Goal: Task Accomplishment & Management: Use online tool/utility

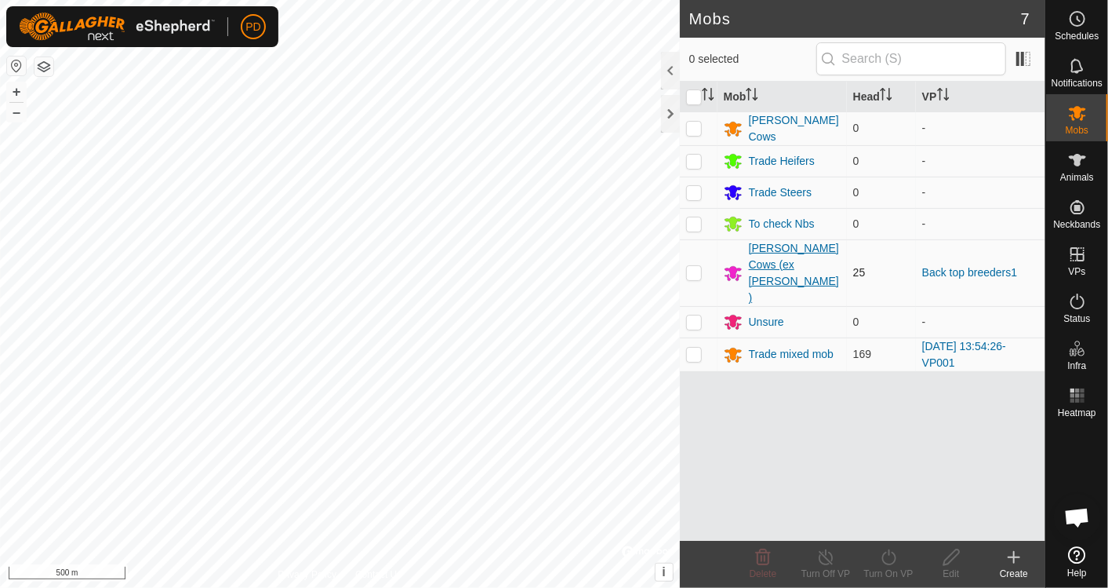
scroll to position [4632, 0]
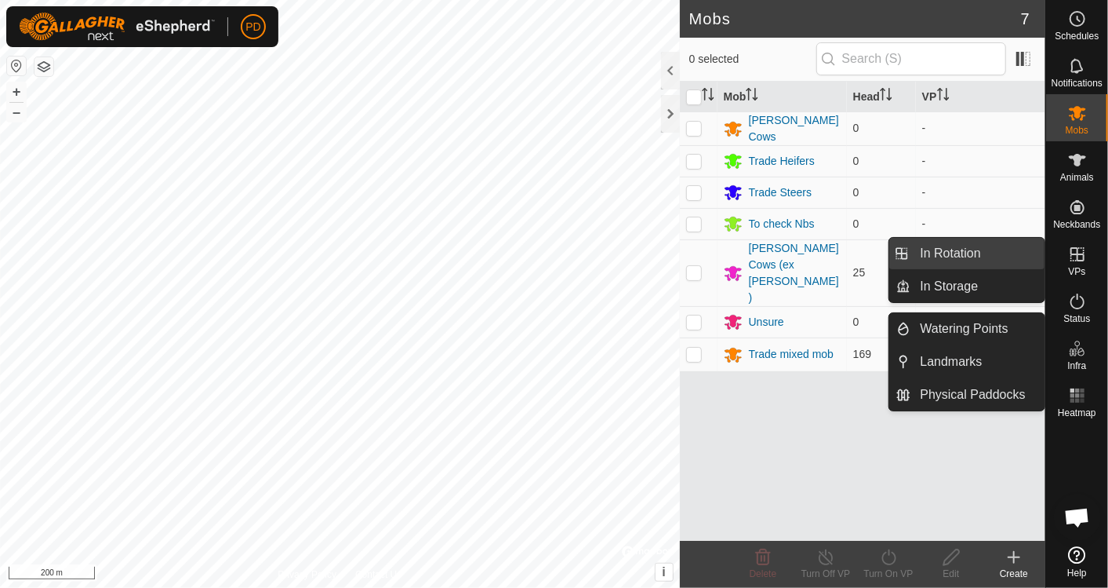
click at [984, 250] on link "In Rotation" at bounding box center [978, 253] width 134 height 31
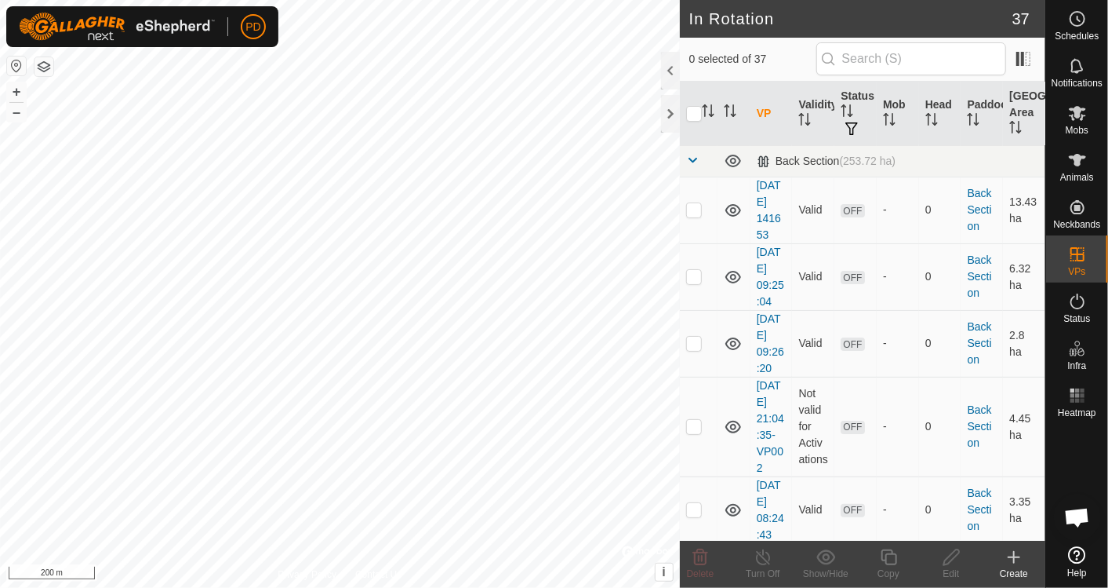
click at [1014, 560] on icon at bounding box center [1014, 556] width 0 height 11
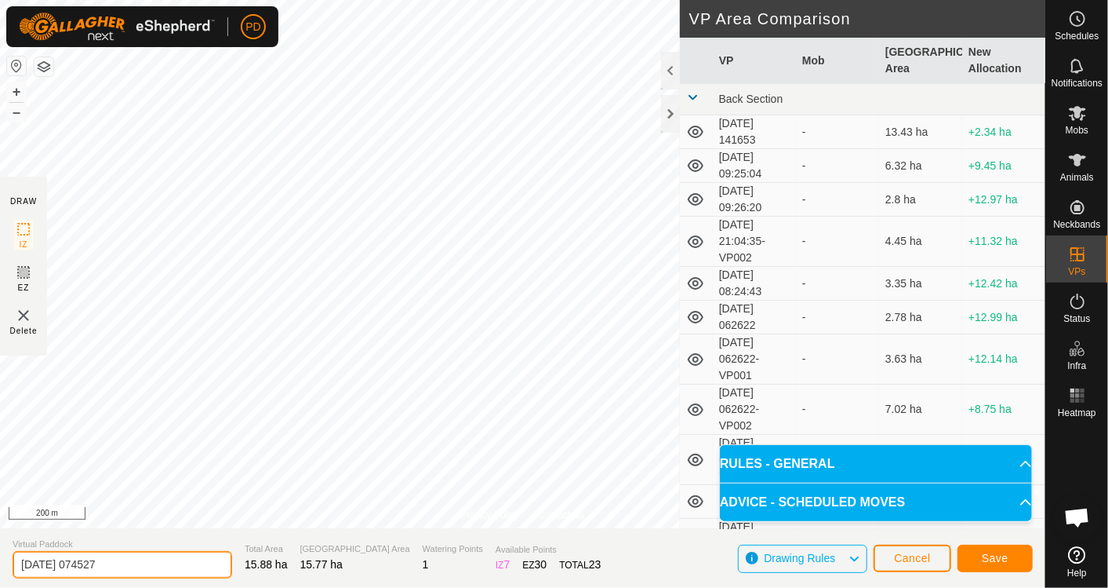
click at [140, 562] on input "[DATE] 074527" at bounding box center [123, 564] width 220 height 27
type input "2"
type input "Move to east side of watercourse 1"
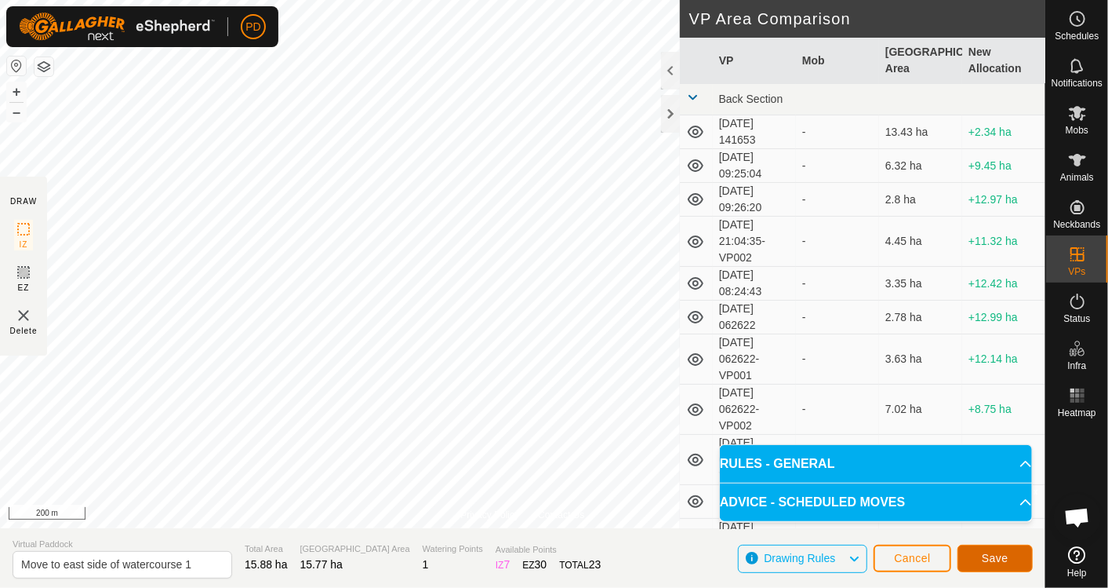
click at [999, 547] on button "Save" at bounding box center [995, 557] width 75 height 27
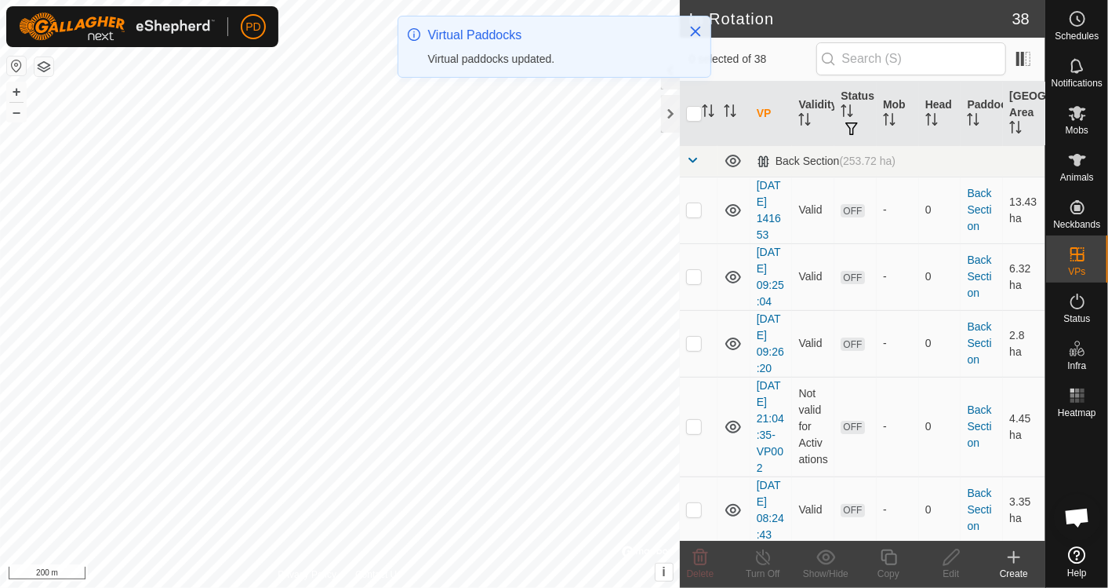
click at [1010, 562] on icon at bounding box center [1014, 557] width 19 height 19
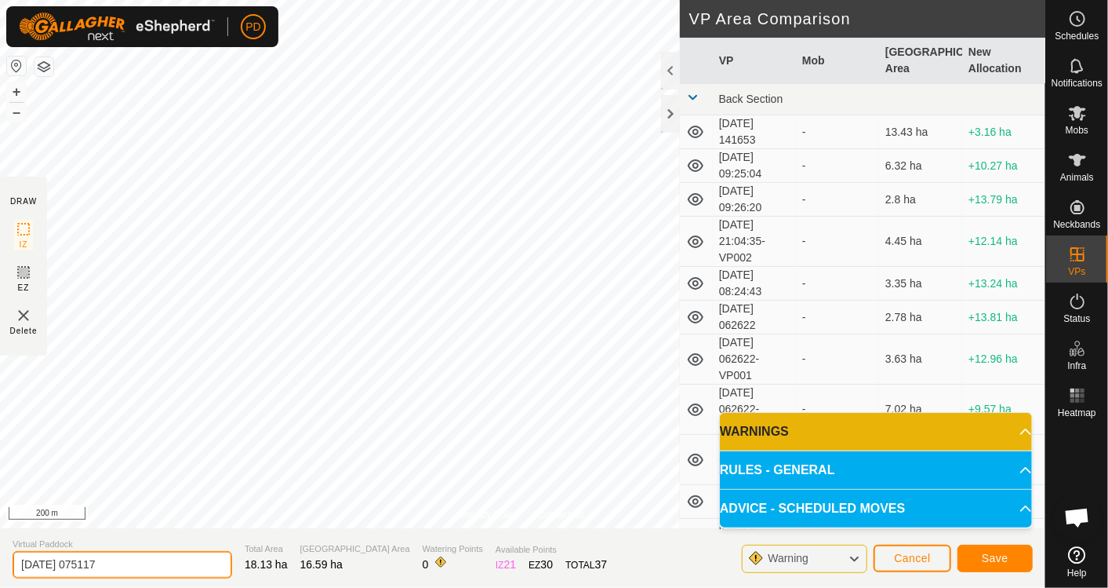
click at [126, 565] on input "[DATE] 075117" at bounding box center [123, 564] width 220 height 27
type input "2"
type input "back [GEOGRAPHIC_DATA] 1"
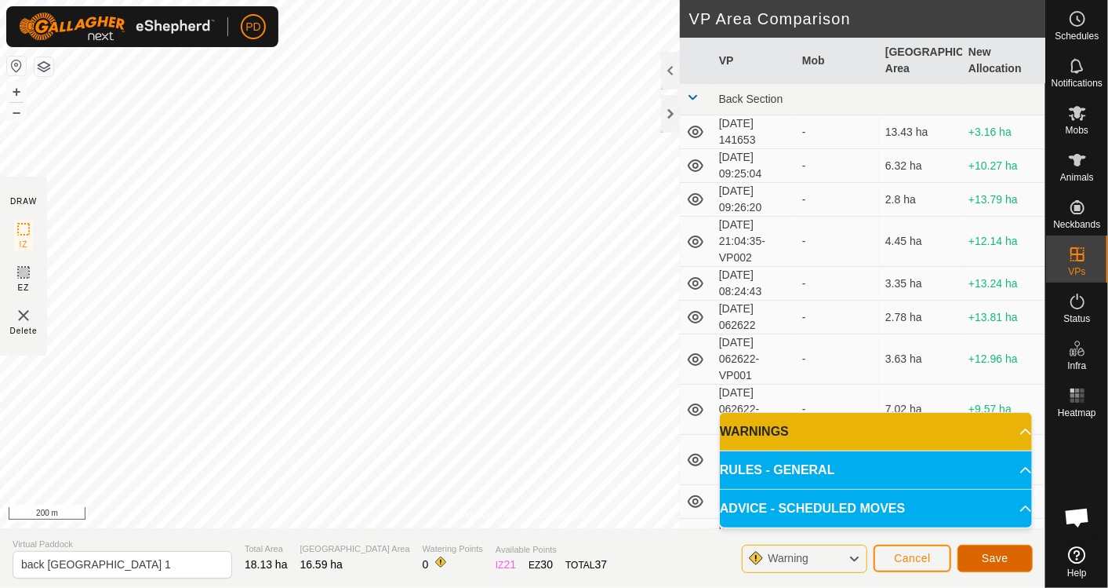
click at [1012, 551] on button "Save" at bounding box center [995, 557] width 75 height 27
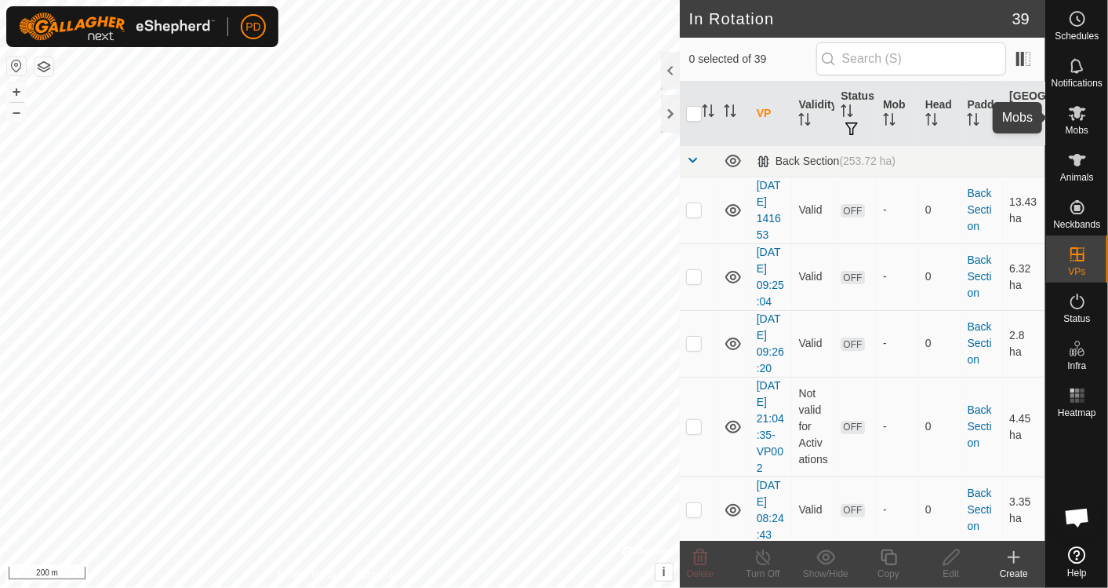
click at [1079, 115] on icon at bounding box center [1077, 113] width 17 height 15
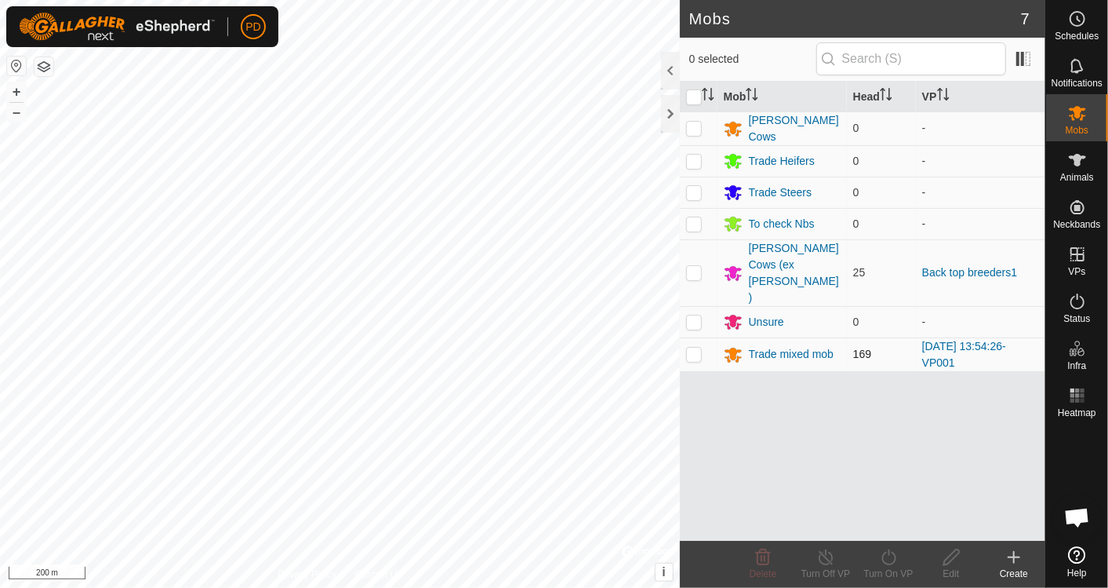
click at [696, 347] on p-checkbox at bounding box center [694, 353] width 16 height 13
checkbox input "true"
